Goal: Navigation & Orientation: Find specific page/section

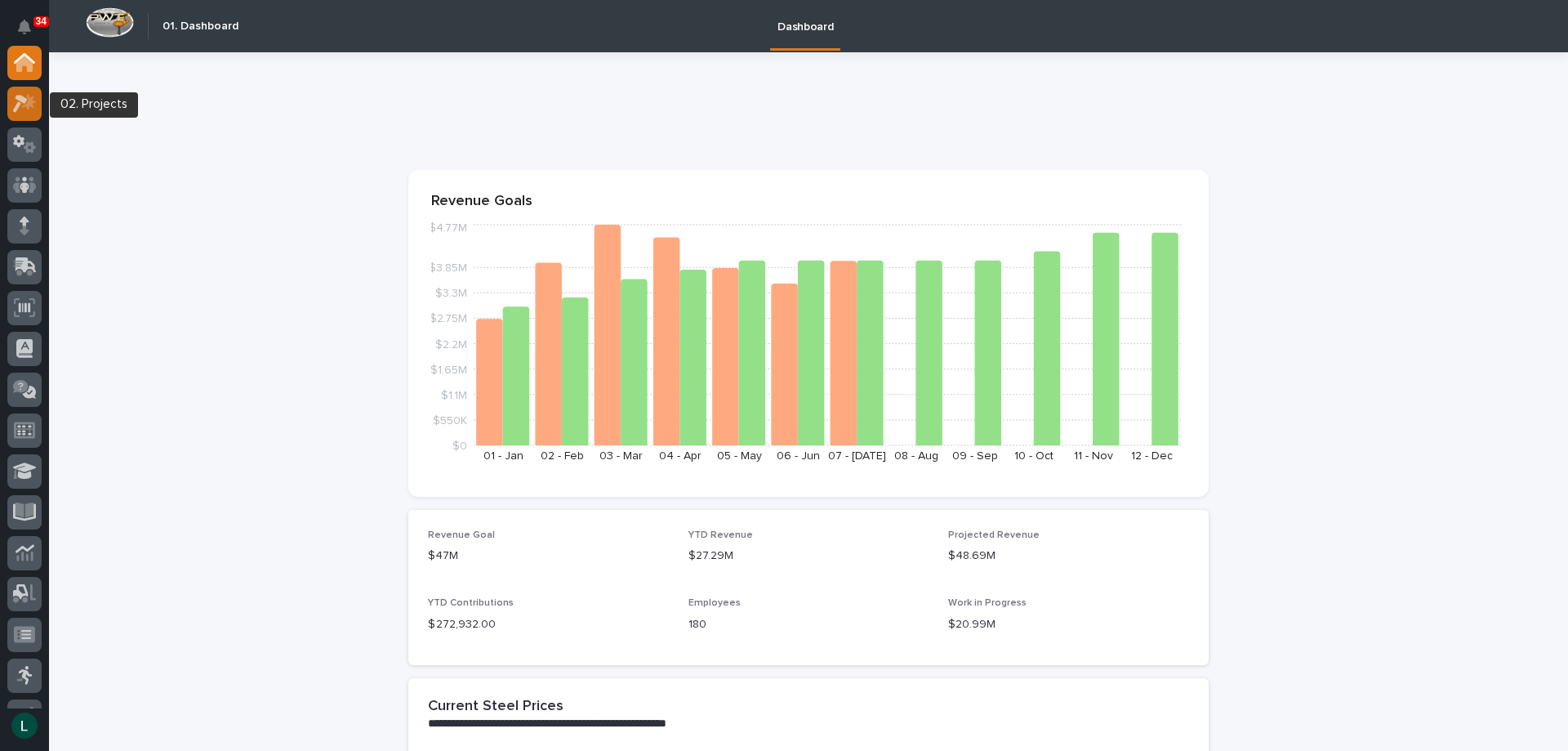
click at [27, 102] on icon at bounding box center [29, 101] width 14 height 16
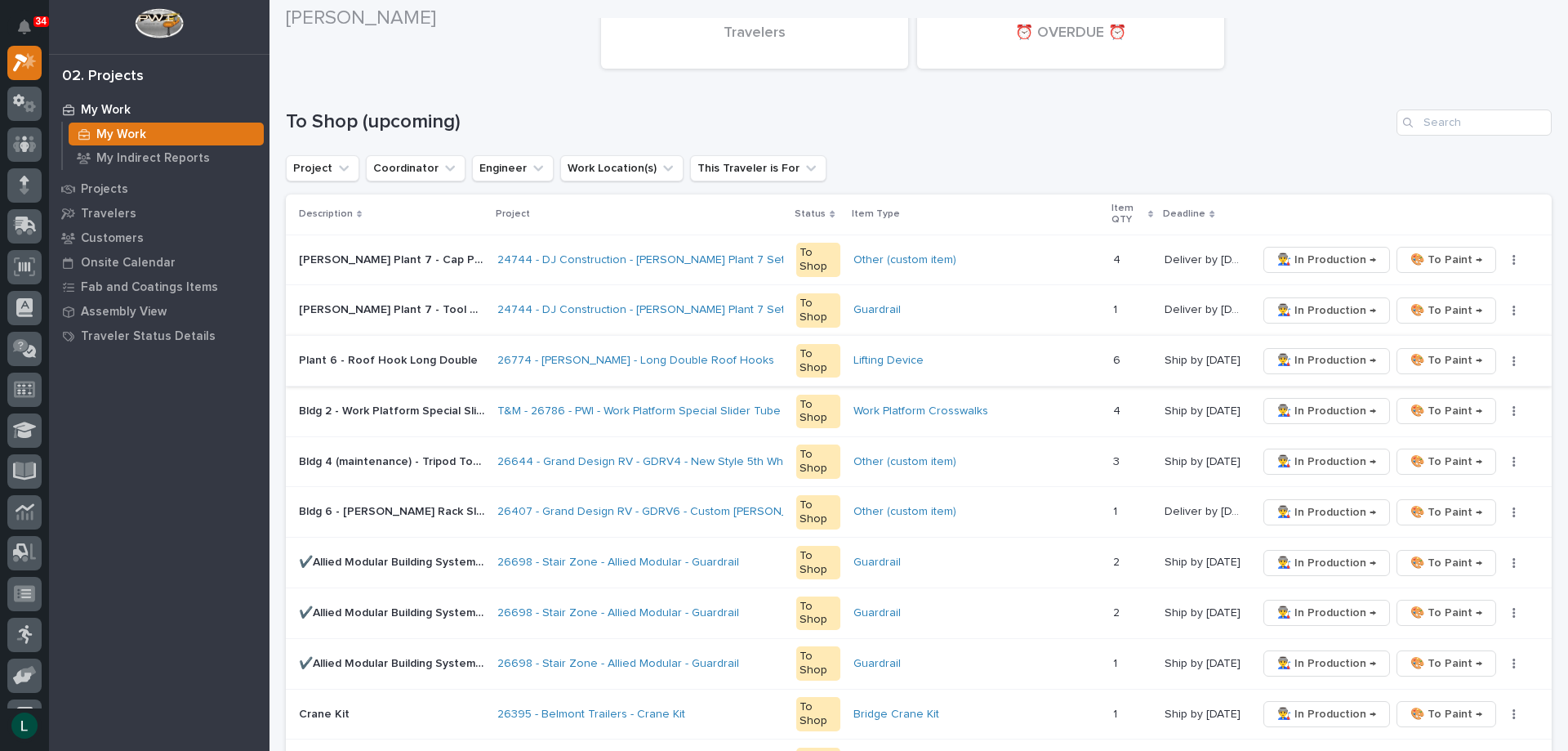
scroll to position [245, 0]
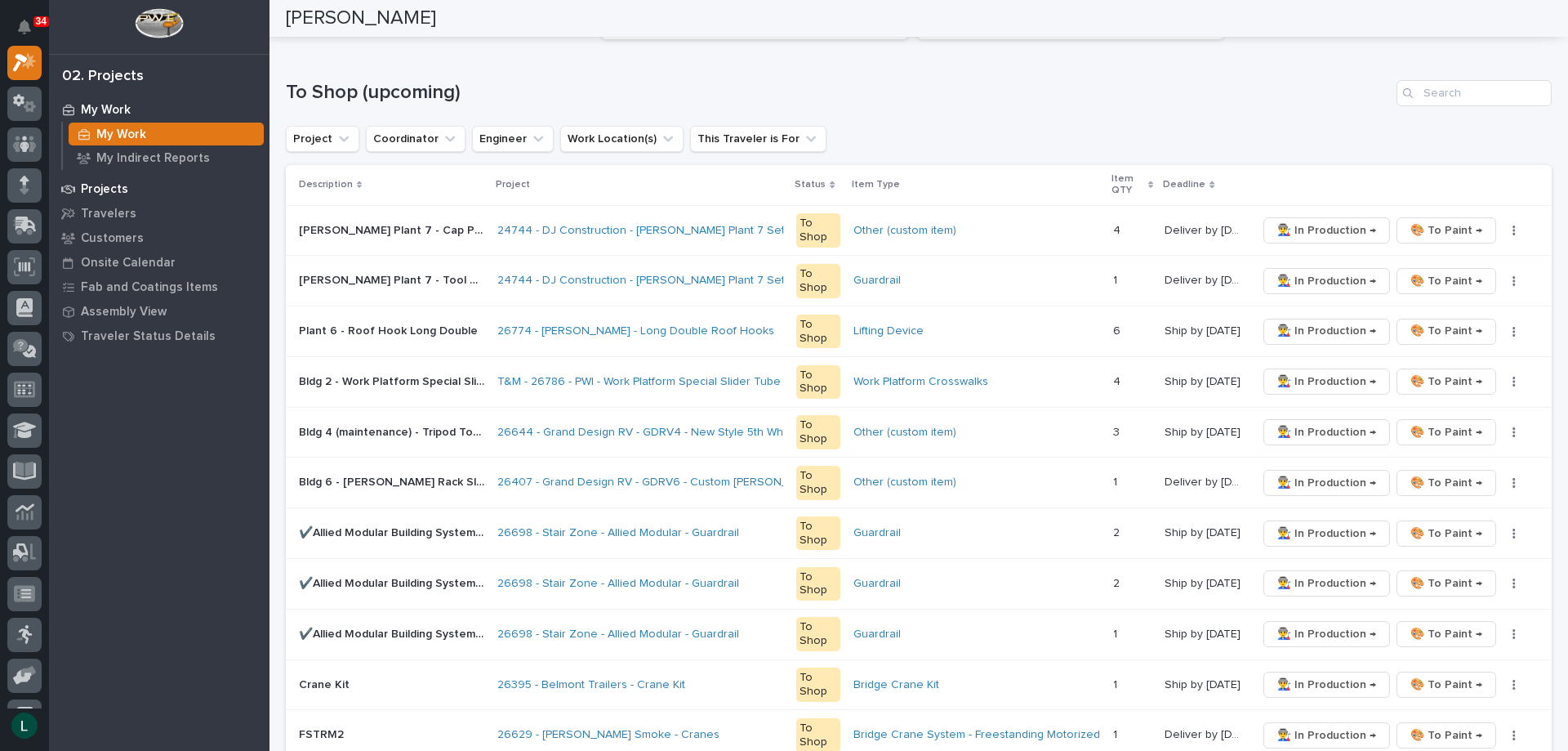
click at [100, 186] on p "Projects" at bounding box center [104, 189] width 47 height 15
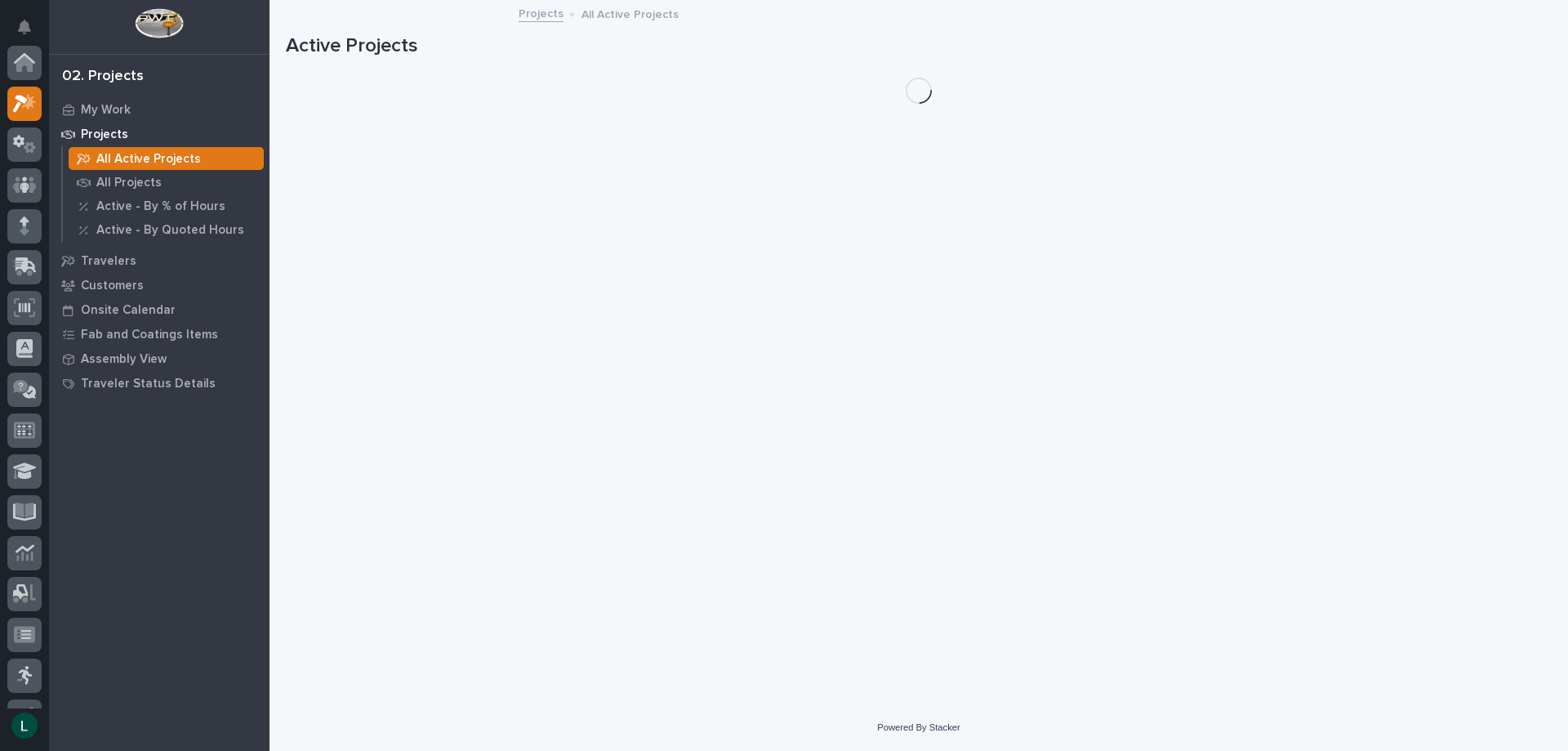
scroll to position [41, 0]
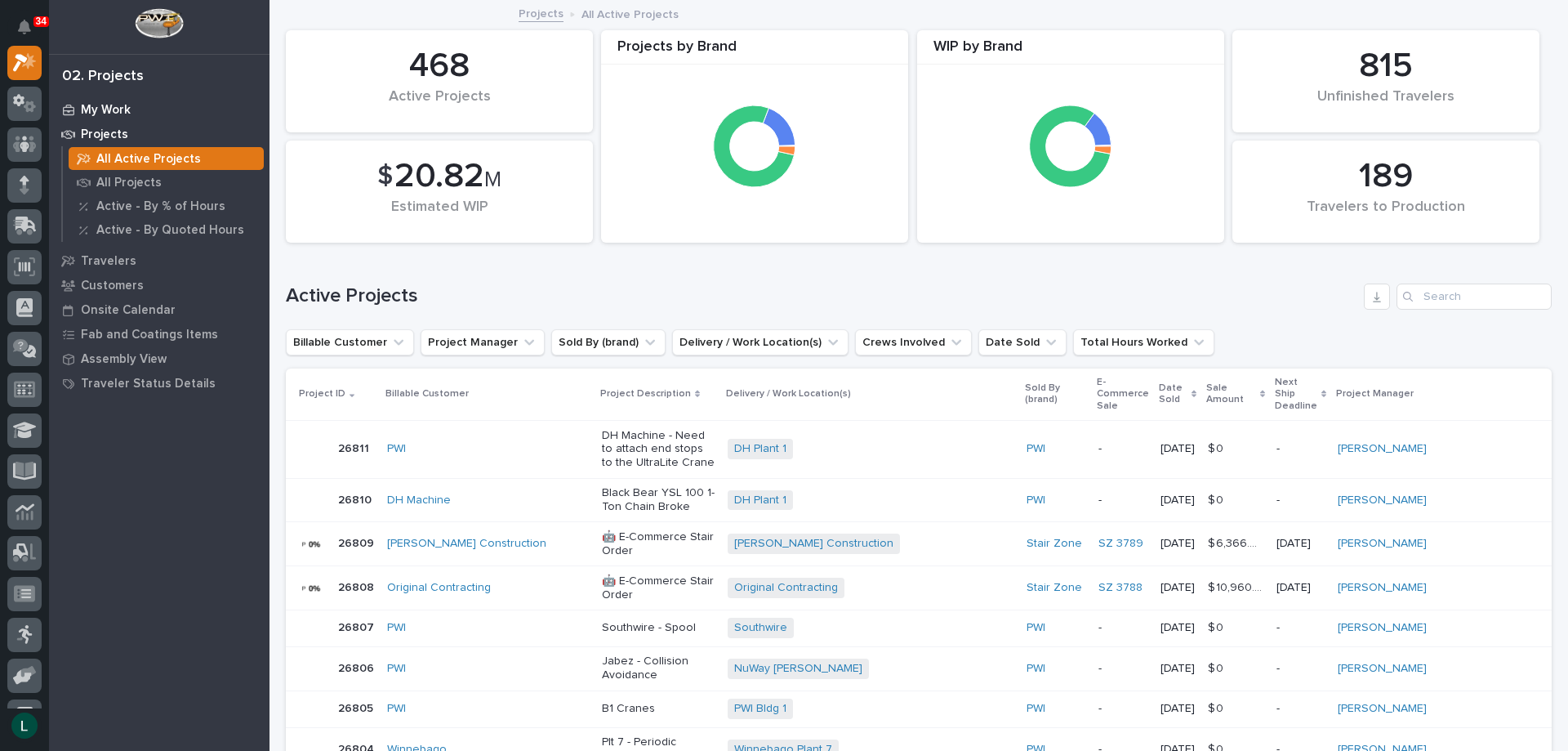
click at [98, 104] on p "My Work" at bounding box center [105, 110] width 50 height 15
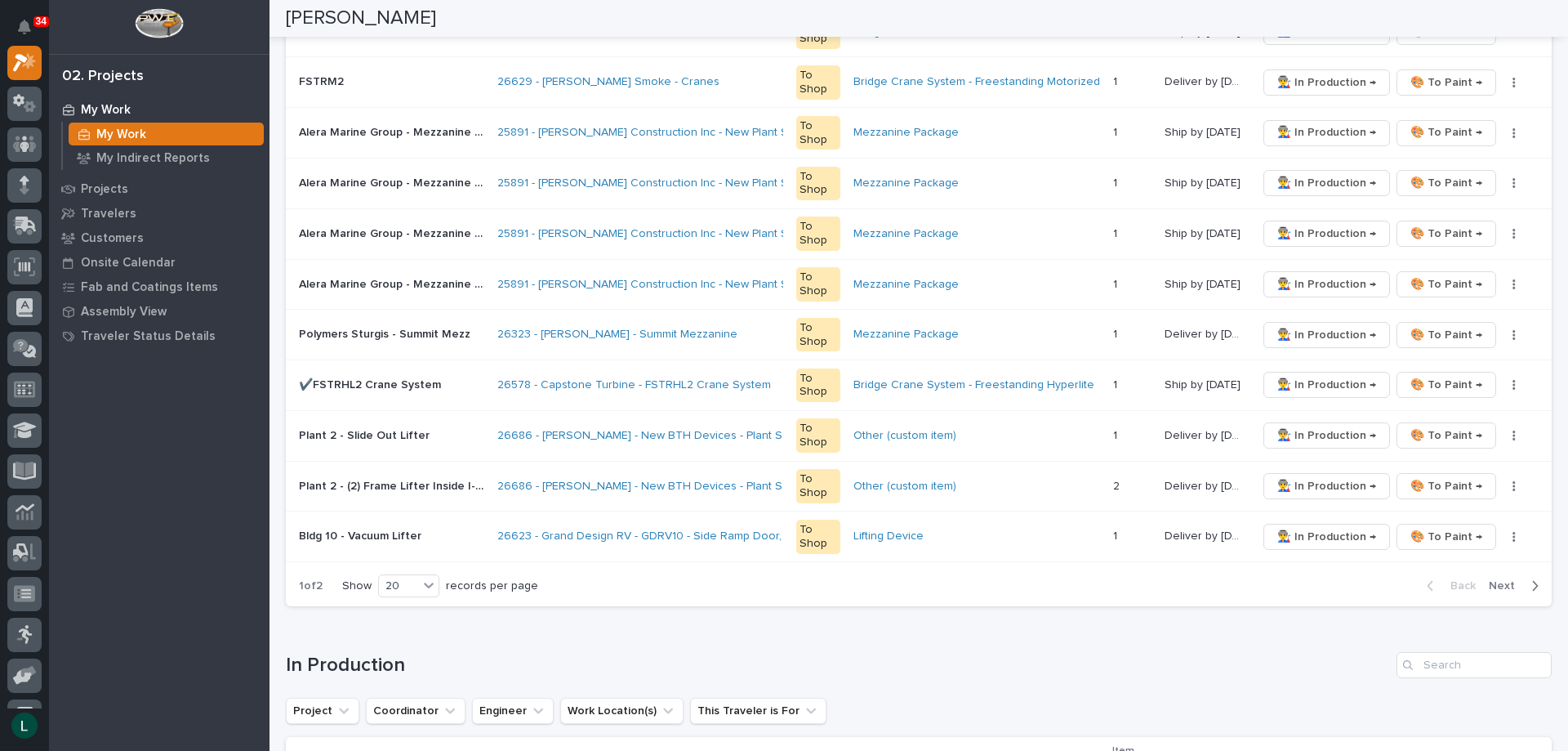
scroll to position [898, 0]
click at [415, 585] on div "20" at bounding box center [399, 586] width 39 height 17
click at [397, 644] on div "30" at bounding box center [411, 646] width 60 height 20
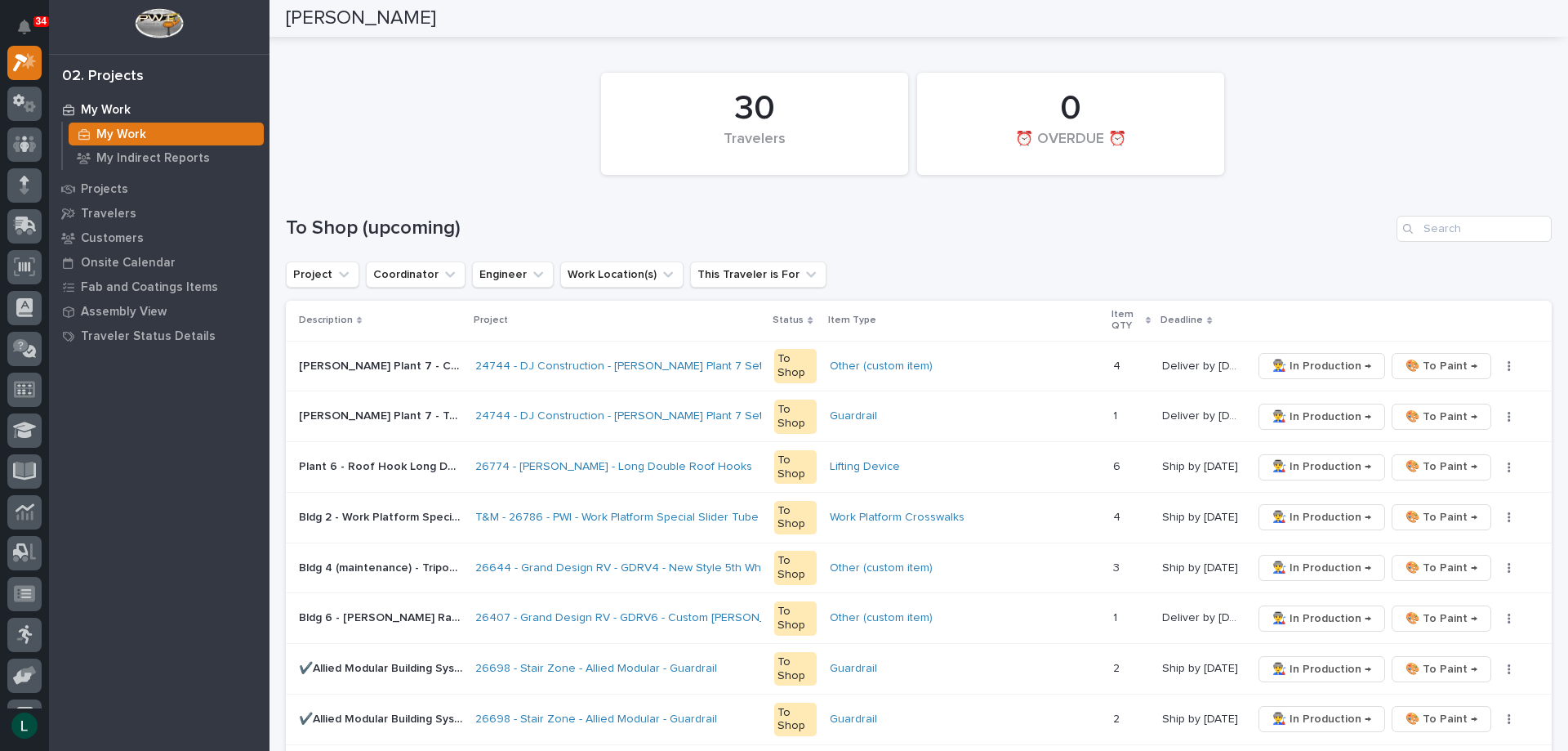
scroll to position [0, 0]
